Goal: Use online tool/utility: Utilize a website feature to perform a specific function

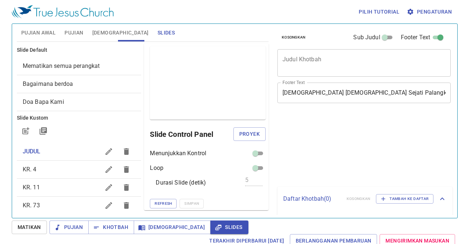
scroll to position [3, 0]
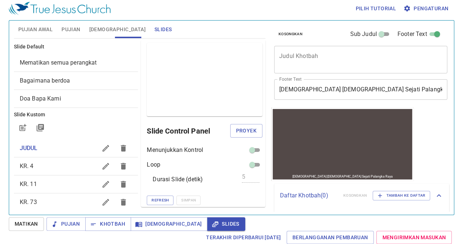
click at [101, 148] on icon "button" at bounding box center [105, 148] width 9 height 9
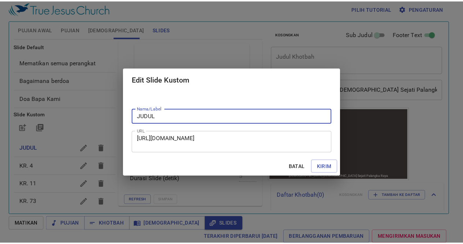
scroll to position [0, 0]
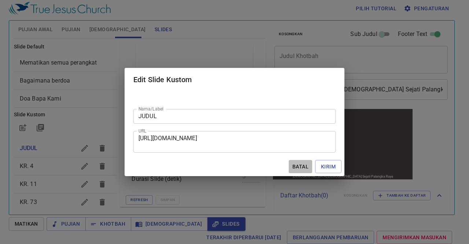
click at [295, 169] on span "Batal" at bounding box center [301, 166] width 18 height 9
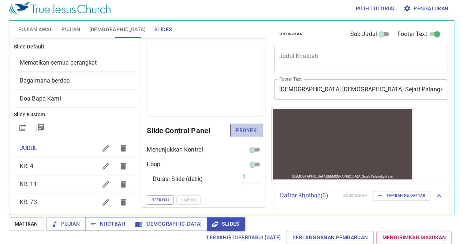
click at [236, 130] on span "Proyek" at bounding box center [246, 130] width 21 height 9
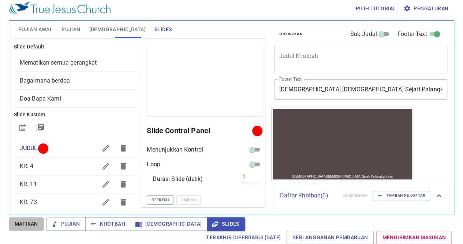
click at [24, 220] on span "Matikan" at bounding box center [26, 223] width 23 height 9
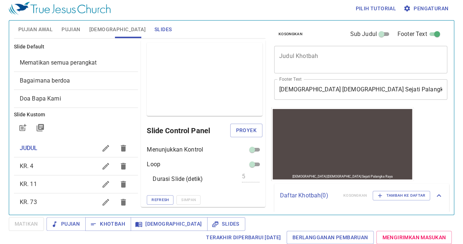
scroll to position [3, 0]
click at [238, 122] on div "Slide Control Panel Proyek" at bounding box center [205, 131] width 116 height 18
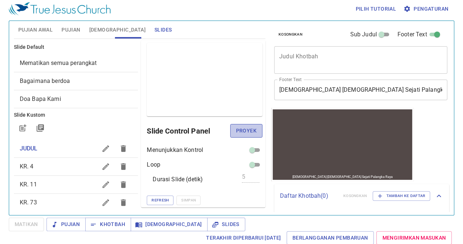
click at [238, 129] on span "Proyek" at bounding box center [246, 130] width 21 height 9
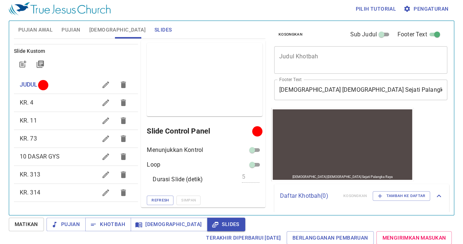
scroll to position [0, 0]
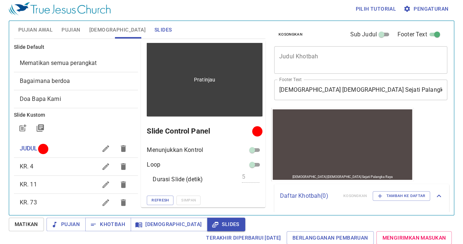
click at [173, 91] on div "Pratinjau" at bounding box center [205, 79] width 116 height 73
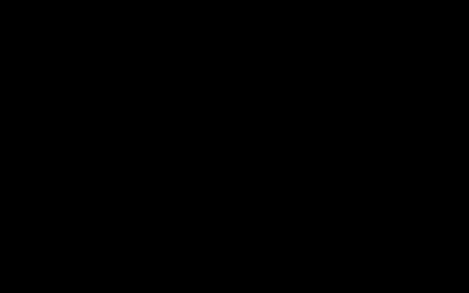
click at [0, 132] on div at bounding box center [234, 146] width 469 height 293
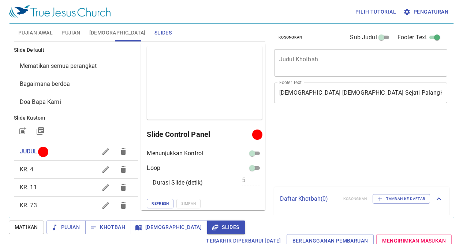
scroll to position [3, 0]
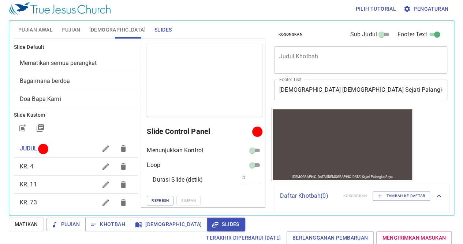
click at [35, 226] on span "Matikan" at bounding box center [26, 223] width 23 height 9
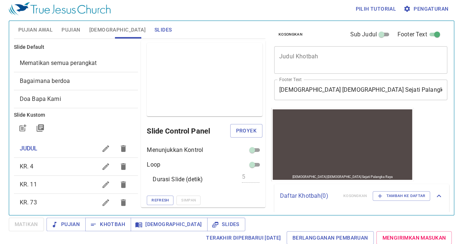
scroll to position [0, 0]
click at [246, 128] on span "Proyek" at bounding box center [246, 130] width 21 height 9
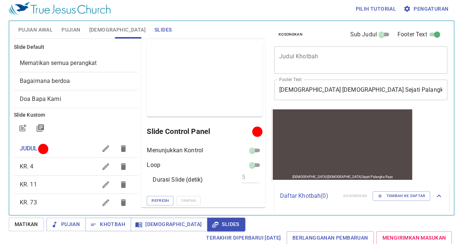
scroll to position [0, 0]
click at [100, 32] on span "[DEMOGRAPHIC_DATA]" at bounding box center [117, 29] width 56 height 9
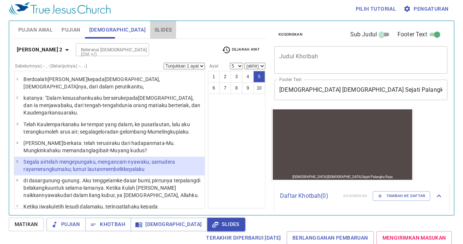
click at [155, 27] on span "Slides" at bounding box center [163, 29] width 17 height 9
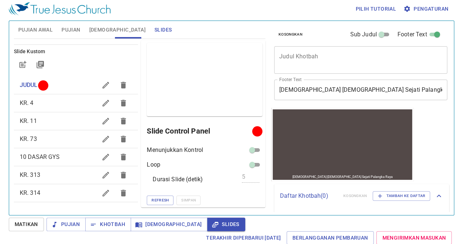
scroll to position [63, 0]
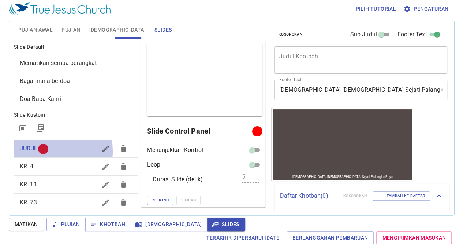
click at [45, 151] on div at bounding box center [42, 148] width 5 height 5
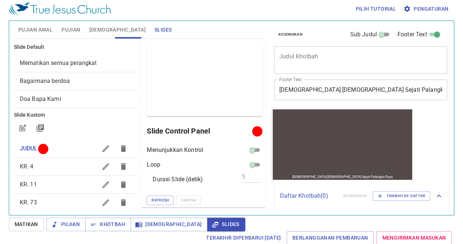
click at [31, 163] on span "KR. 4" at bounding box center [27, 166] width 14 height 7
click at [238, 127] on span "Proyek" at bounding box center [246, 130] width 21 height 9
click at [236, 131] on span "Proyek" at bounding box center [246, 130] width 21 height 9
click at [37, 185] on span "KR. 11" at bounding box center [59, 184] width 78 height 9
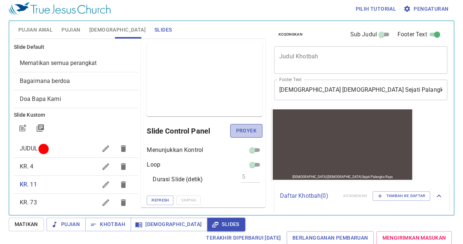
click at [243, 129] on span "Proyek" at bounding box center [246, 130] width 21 height 9
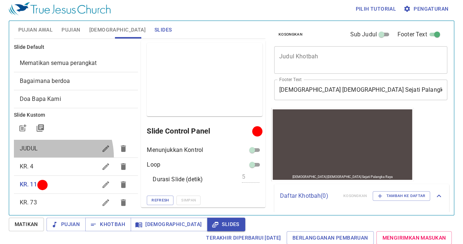
click at [40, 156] on div "JUDUL" at bounding box center [76, 149] width 125 height 18
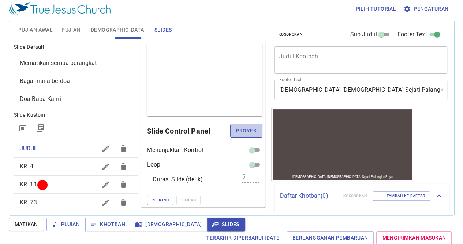
click at [246, 130] on span "Proyek" at bounding box center [246, 130] width 21 height 9
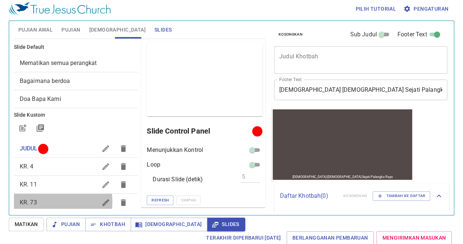
click at [46, 201] on span "KR. 73" at bounding box center [59, 202] width 78 height 9
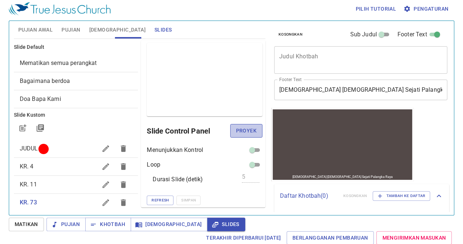
click at [242, 131] on span "Proyek" at bounding box center [246, 130] width 21 height 9
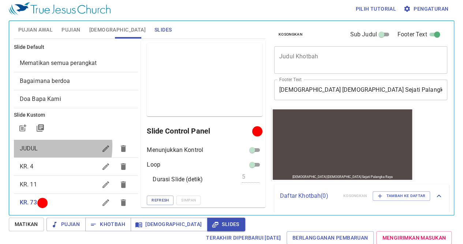
click at [31, 145] on span "JUDUL" at bounding box center [29, 148] width 18 height 7
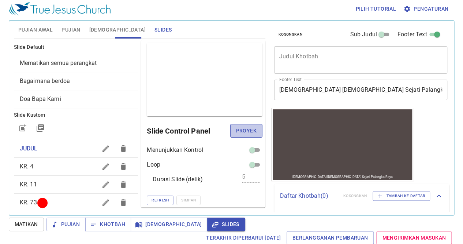
click at [238, 135] on button "Proyek" at bounding box center [246, 131] width 32 height 14
